Goal: Information Seeking & Learning: Learn about a topic

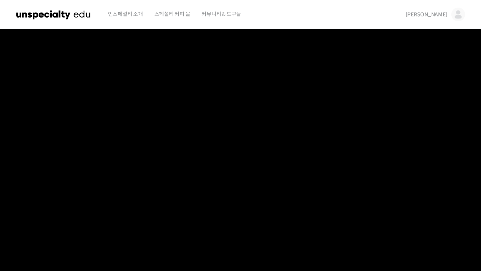
click at [459, 14] on img at bounding box center [459, 15] width 14 height 14
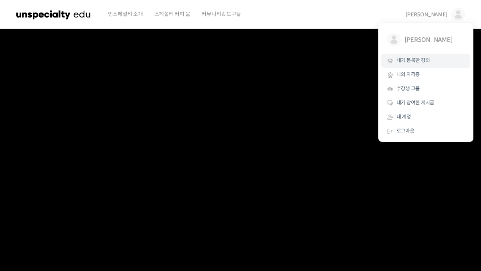
click at [410, 56] on link "내가 등록한 강의" at bounding box center [426, 61] width 89 height 14
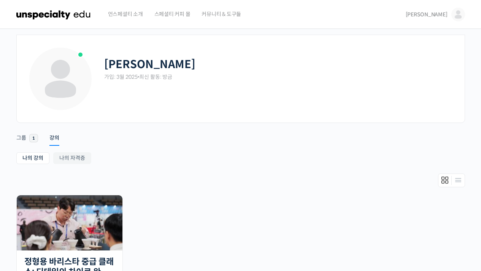
click at [455, 16] on img at bounding box center [459, 15] width 14 height 14
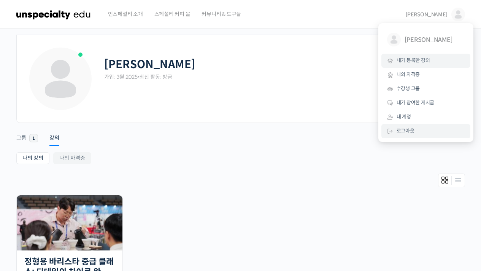
click at [422, 134] on link "로그아웃" at bounding box center [426, 131] width 89 height 14
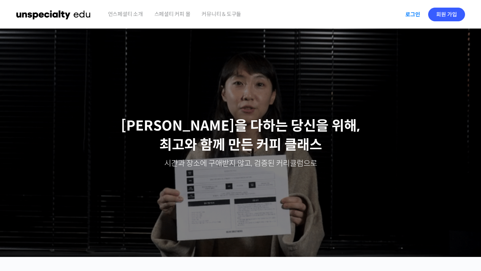
click at [414, 20] on link "로그인" at bounding box center [413, 15] width 24 height 18
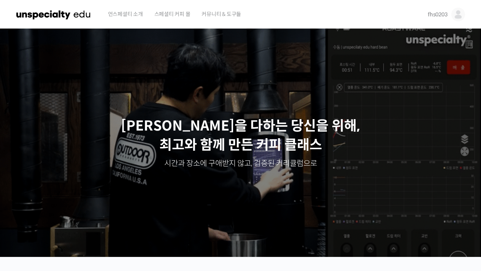
click at [458, 16] on img at bounding box center [459, 15] width 14 height 14
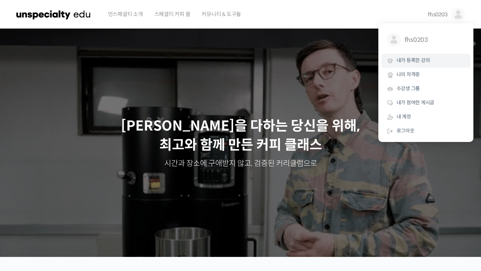
click at [416, 60] on span "내가 등록한 강의" at bounding box center [413, 60] width 33 height 6
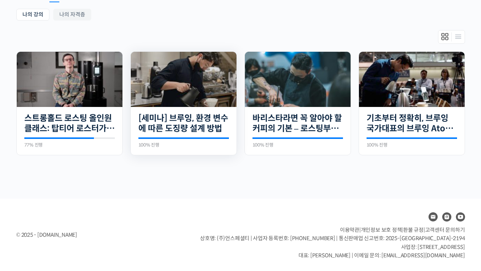
click at [196, 89] on img at bounding box center [184, 79] width 106 height 55
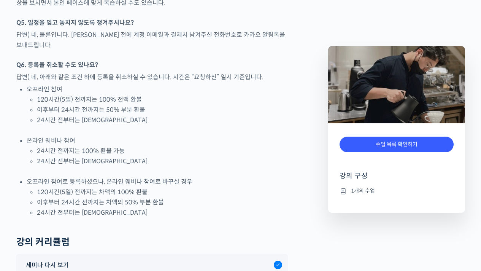
scroll to position [1214, 0]
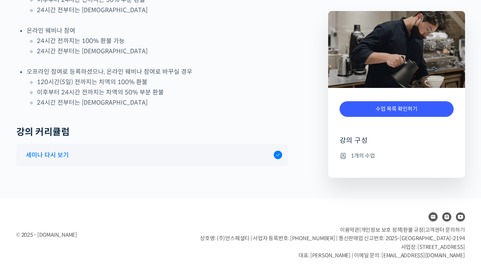
click at [204, 160] on div "세미나 다시 보기" at bounding box center [152, 155] width 272 height 22
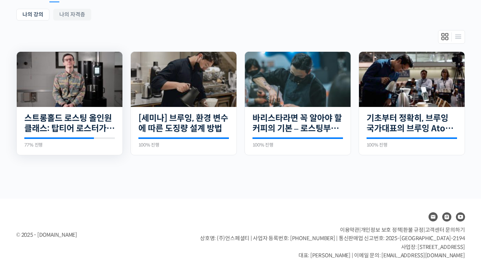
click at [84, 95] on img at bounding box center [70, 79] width 106 height 55
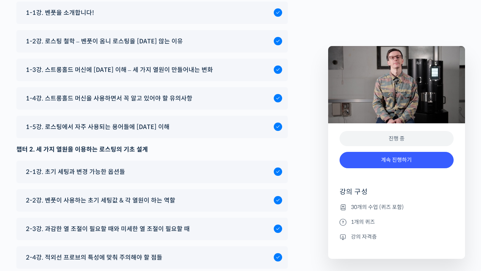
scroll to position [3705, 0]
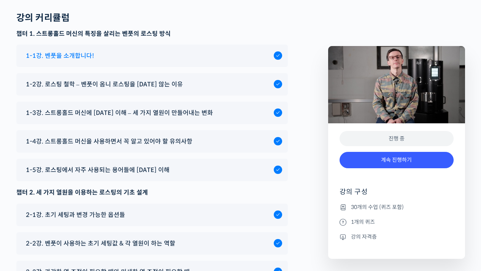
click at [169, 67] on div "1-1강. 벤풋을 소개합니다!" at bounding box center [152, 56] width 272 height 22
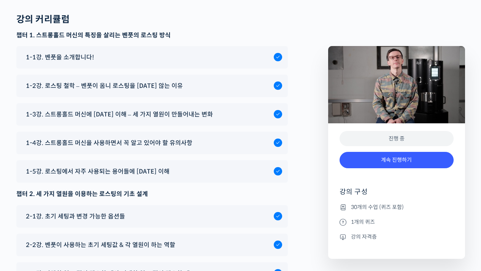
scroll to position [3613, 0]
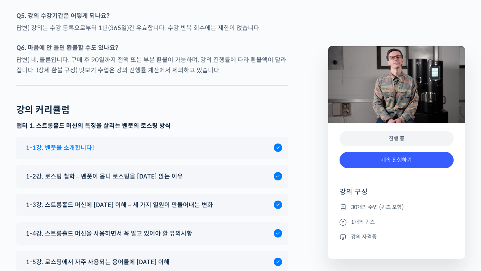
click at [71, 153] on span "1-1강. 벤풋을 소개합니다!" at bounding box center [60, 148] width 68 height 10
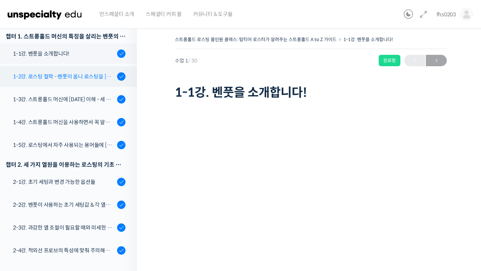
click at [56, 72] on div "1-2강. 로스팅 철학 - 벤풋이 옴니 로스팅을 [DATE] 않는 이유" at bounding box center [64, 76] width 102 height 8
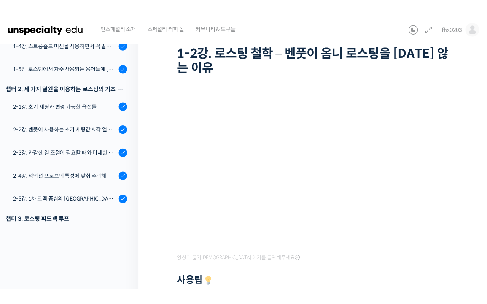
scroll to position [57, 0]
